Goal: Navigation & Orientation: Find specific page/section

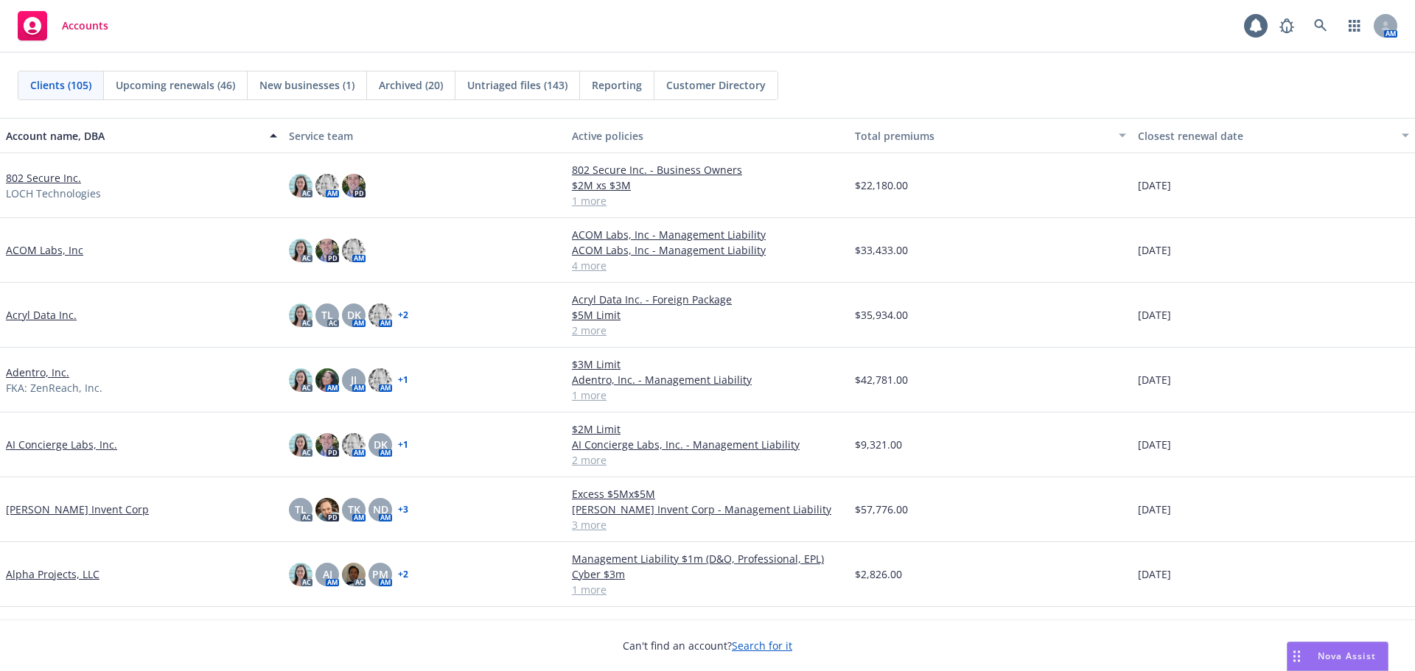
click at [39, 178] on link "802 Secure Inc." at bounding box center [43, 177] width 75 height 15
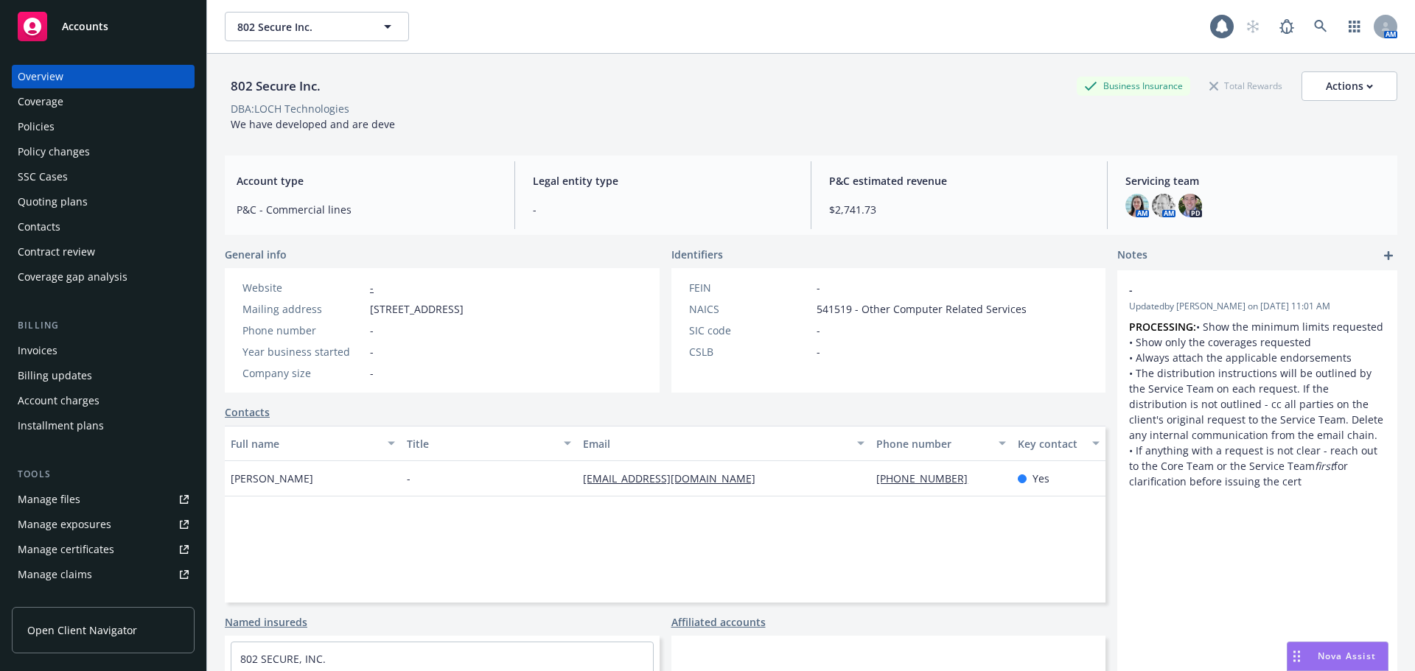
click at [50, 493] on div "Manage files" at bounding box center [49, 500] width 63 height 24
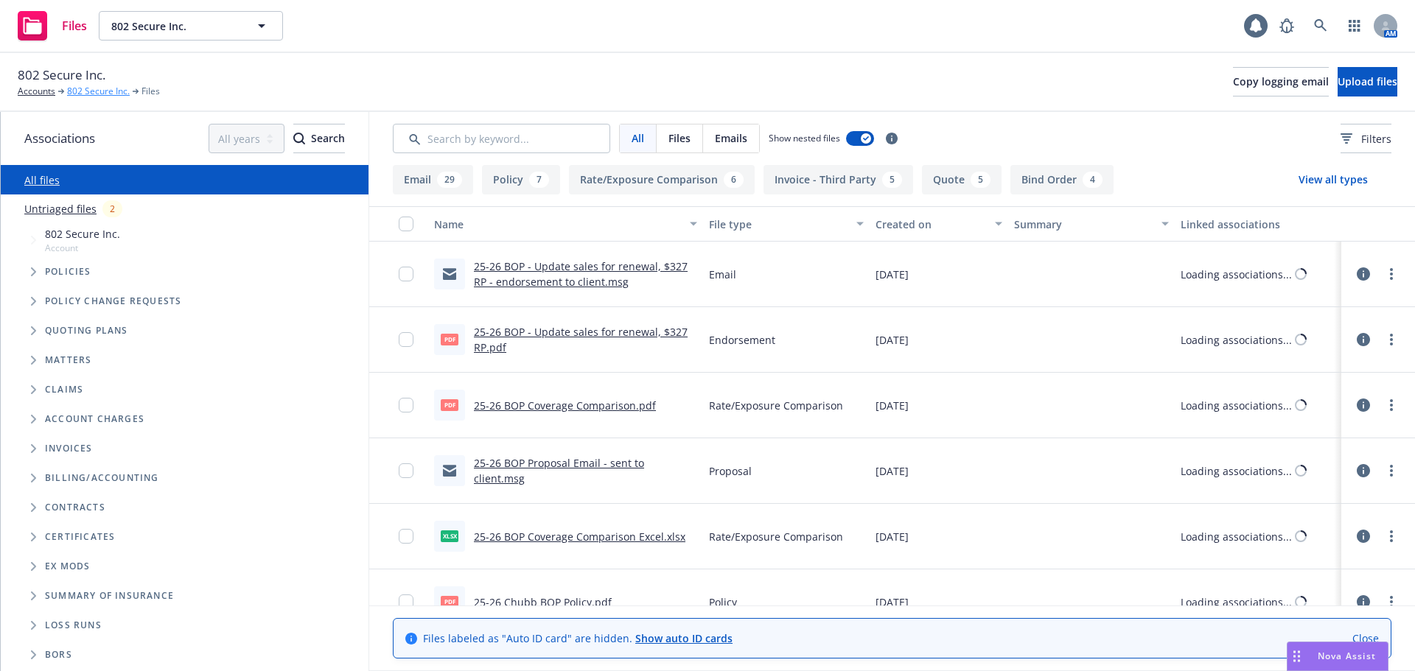
click at [88, 91] on link "802 Secure Inc." at bounding box center [98, 91] width 63 height 13
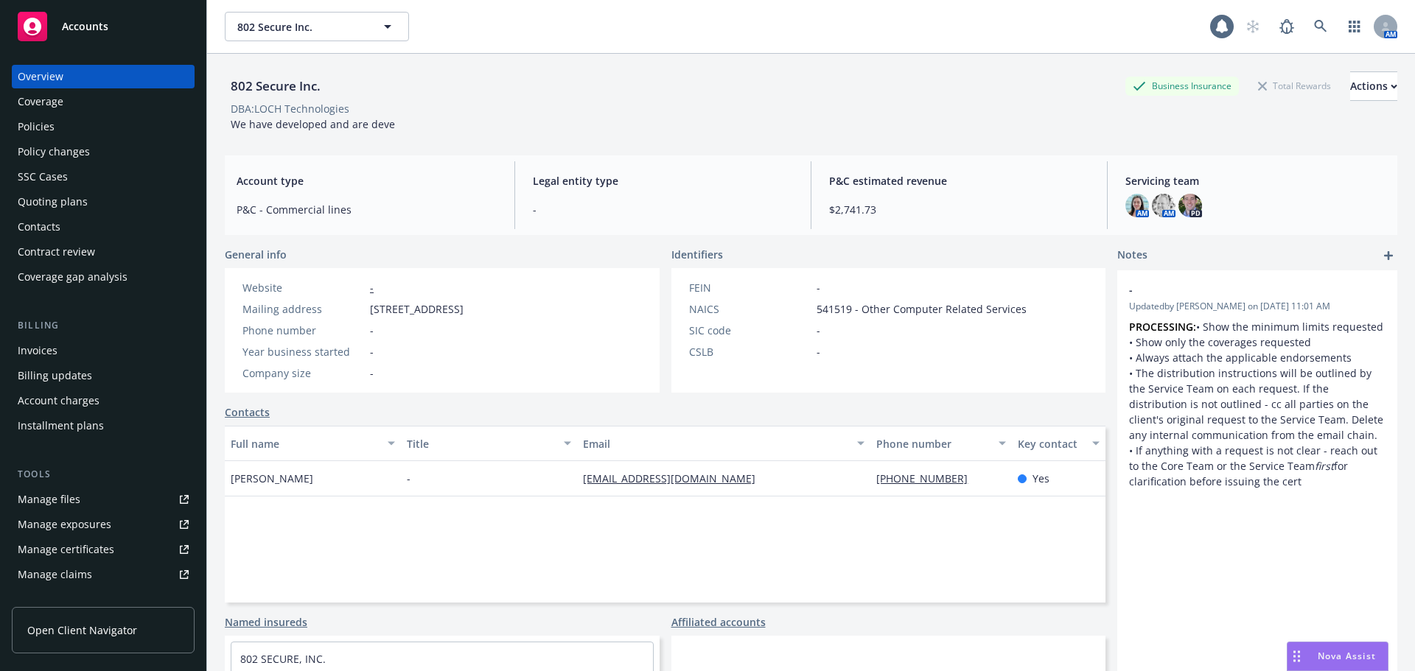
click at [82, 500] on link "Manage files" at bounding box center [103, 500] width 183 height 24
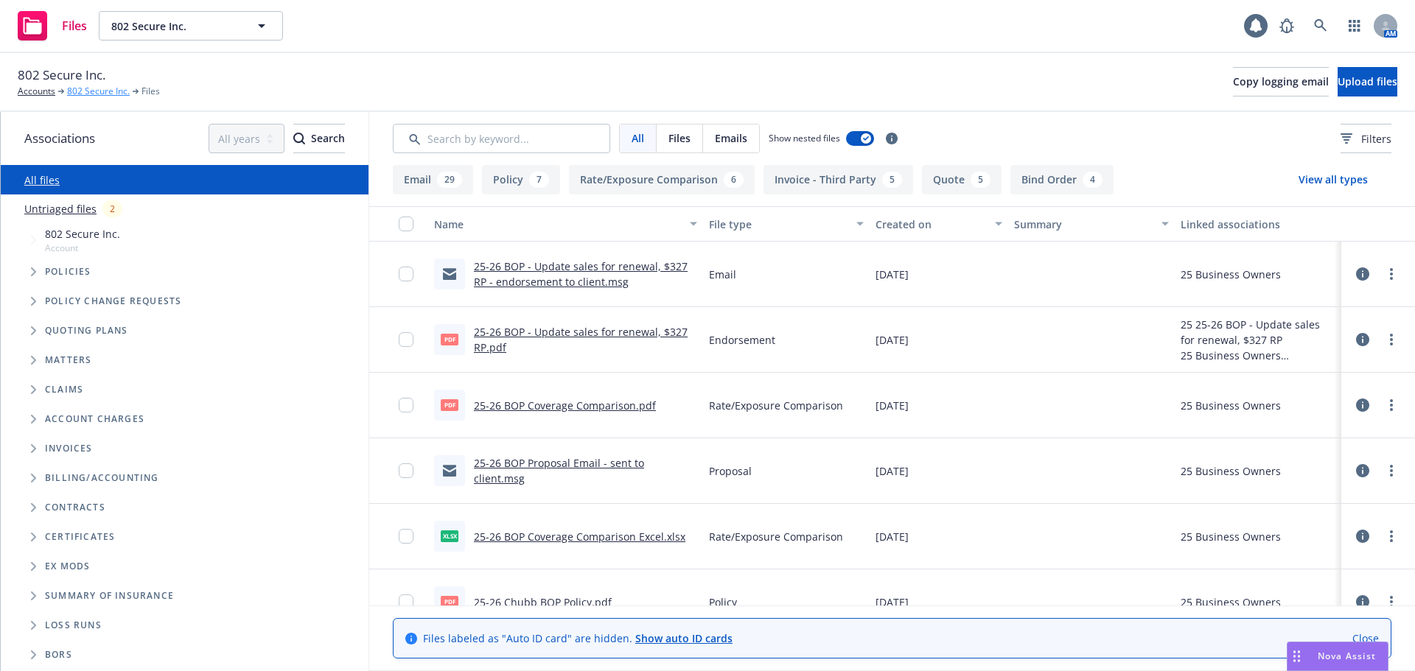
drag, startPoint x: 0, startPoint y: 0, endPoint x: 109, endPoint y: 92, distance: 142.8
click at [109, 92] on link "802 Secure Inc." at bounding box center [98, 91] width 63 height 13
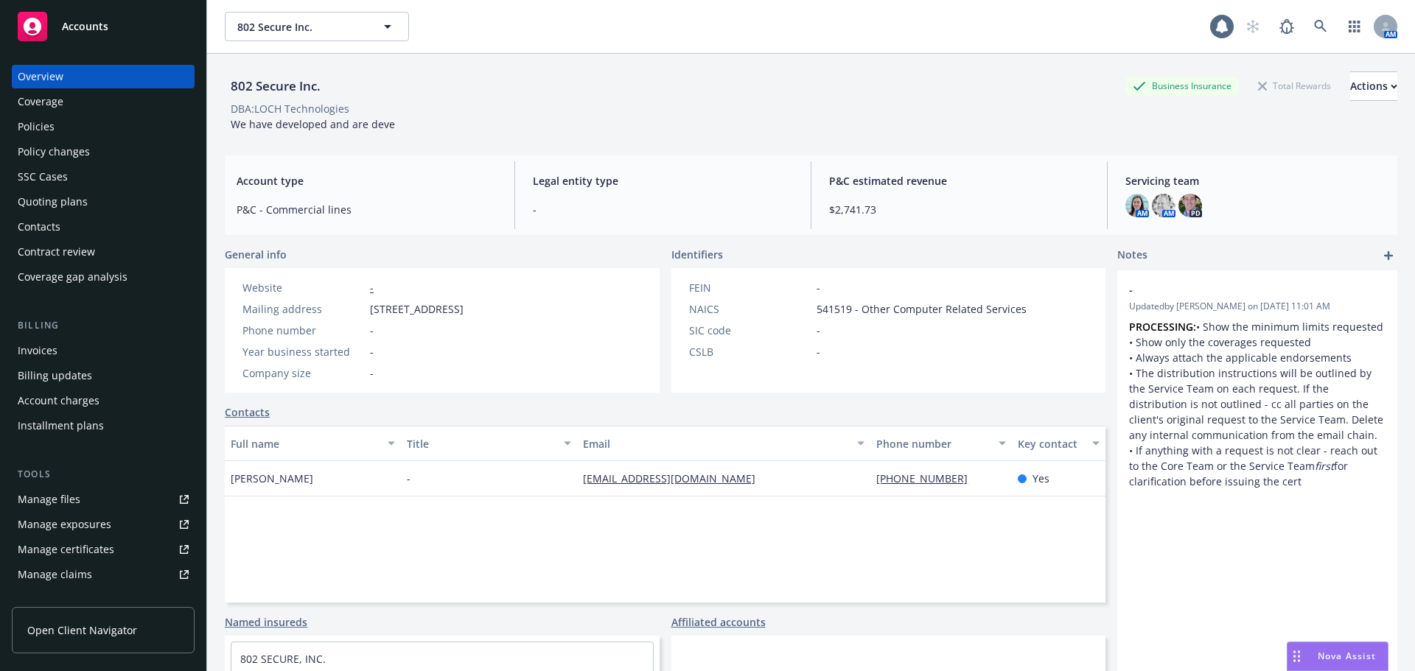
click at [100, 508] on link "Manage files" at bounding box center [103, 500] width 183 height 24
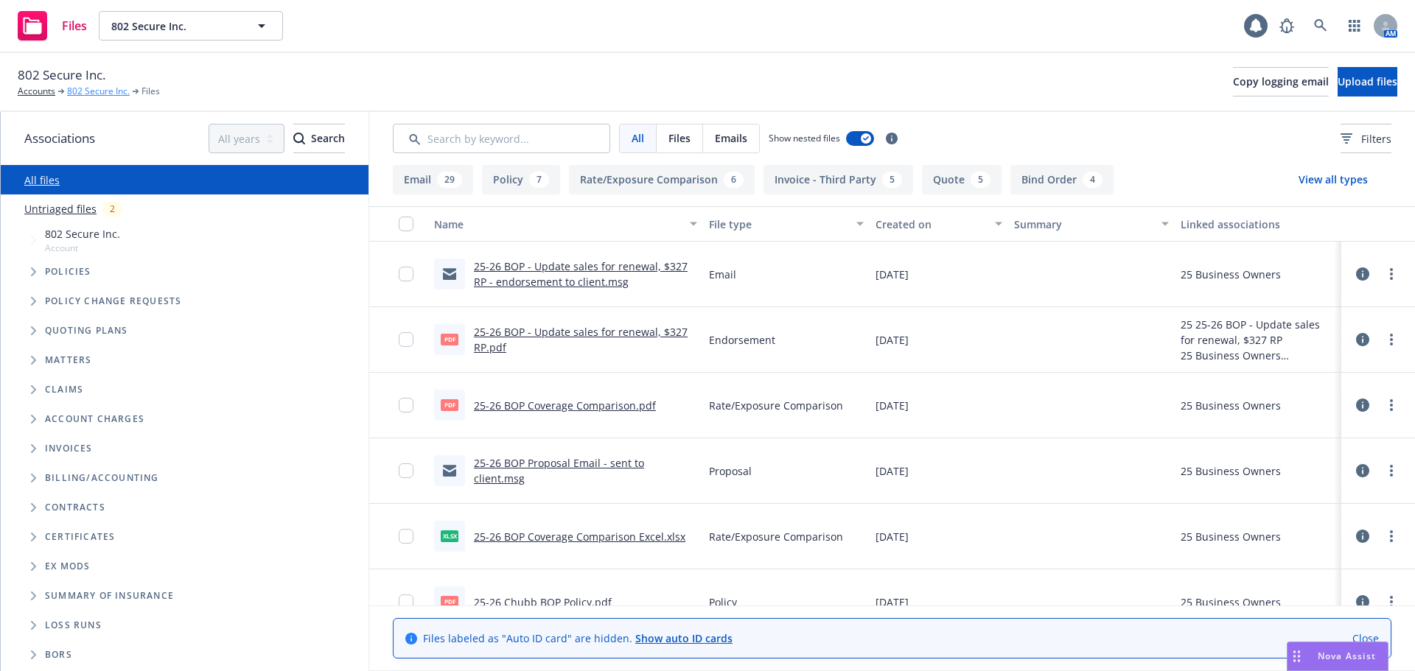
click at [90, 91] on link "802 Secure Inc." at bounding box center [98, 91] width 63 height 13
